Goal: Information Seeking & Learning: Learn about a topic

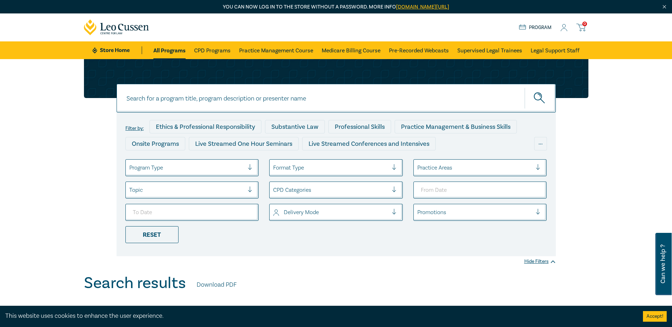
click at [175, 167] on div at bounding box center [186, 167] width 115 height 9
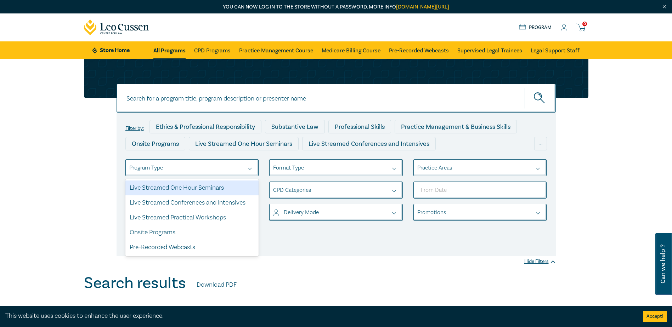
click at [175, 167] on div at bounding box center [186, 167] width 115 height 9
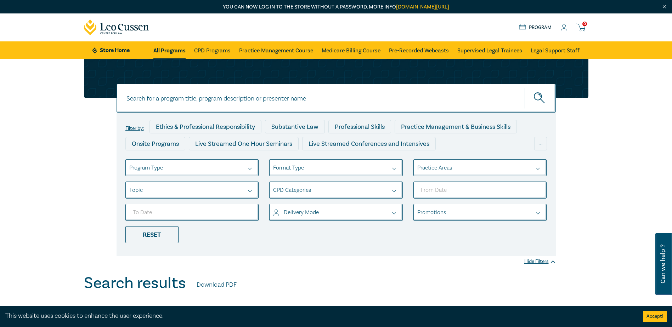
click at [455, 167] on div at bounding box center [474, 167] width 115 height 9
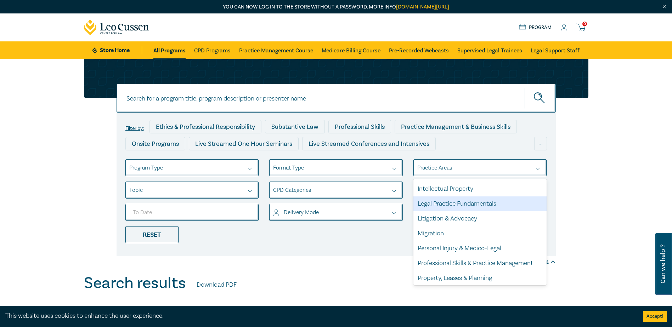
scroll to position [208, 0]
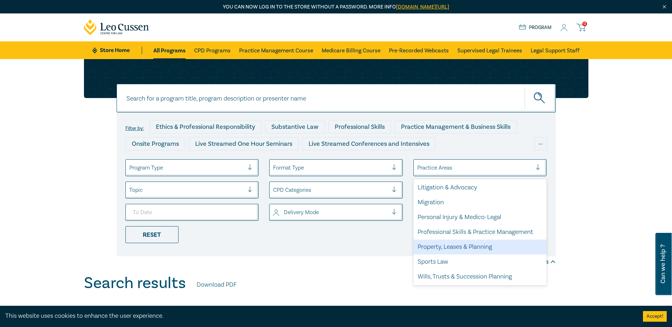
click at [494, 243] on div "Property, Leases & Planning" at bounding box center [479, 247] width 133 height 15
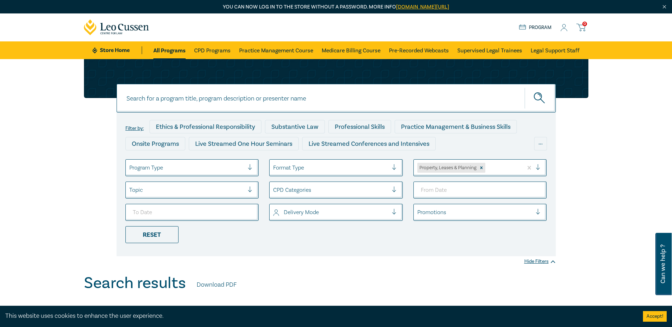
click at [276, 193] on div at bounding box center [330, 190] width 115 height 9
click at [278, 192] on div at bounding box center [330, 190] width 115 height 9
click at [182, 186] on div at bounding box center [186, 190] width 115 height 9
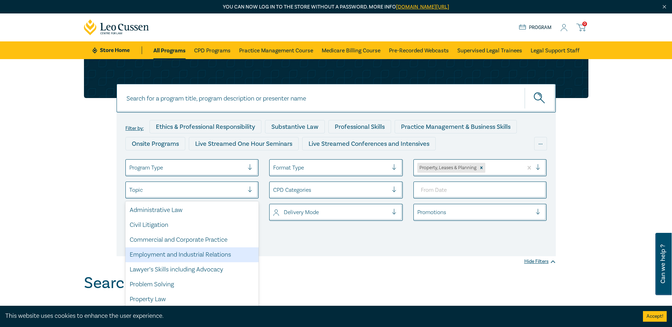
scroll to position [35, 0]
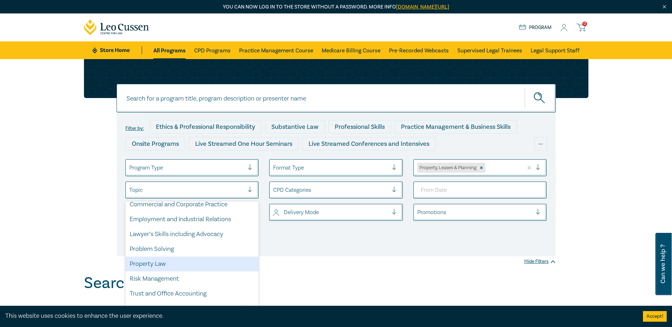
click at [174, 269] on div "Property Law" at bounding box center [191, 264] width 133 height 15
